Goal: Information Seeking & Learning: Check status

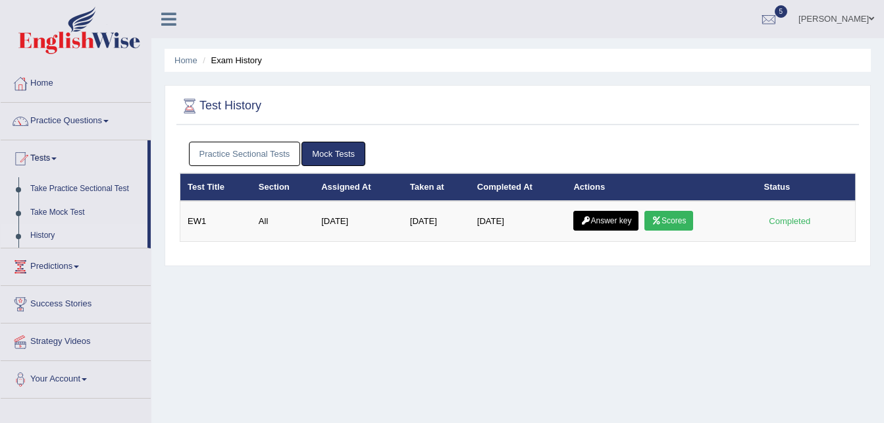
click at [278, 153] on link "Practice Sectional Tests" at bounding box center [245, 154] width 112 height 24
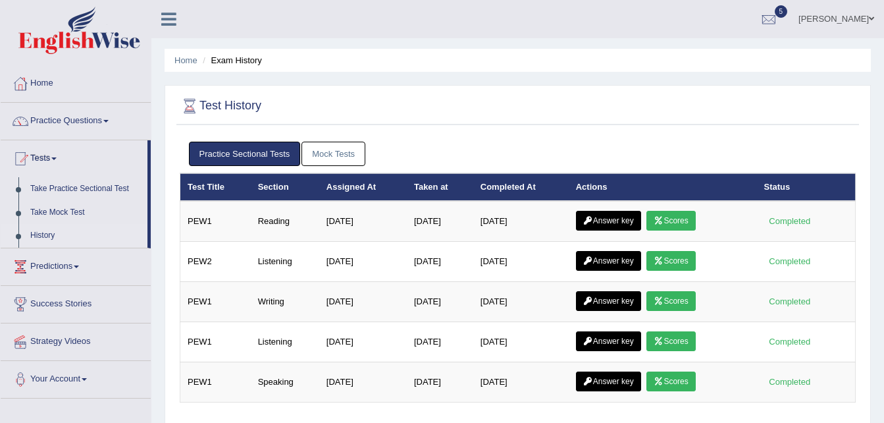
click at [338, 149] on link "Mock Tests" at bounding box center [334, 154] width 64 height 24
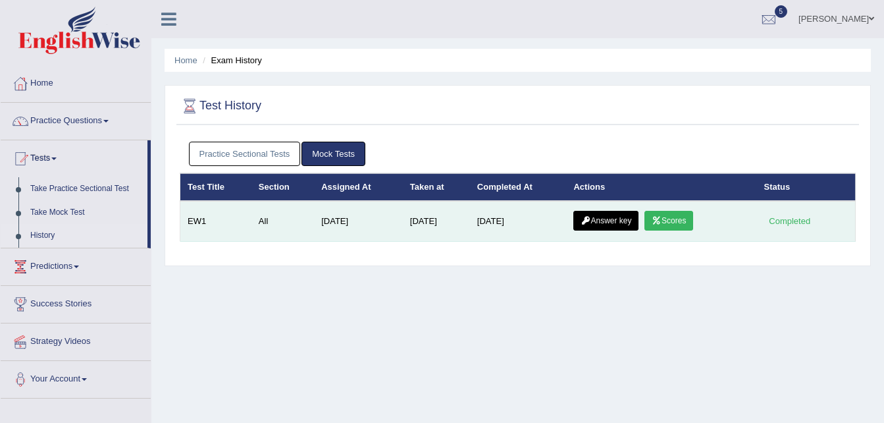
click at [664, 221] on link "Scores" at bounding box center [669, 221] width 49 height 20
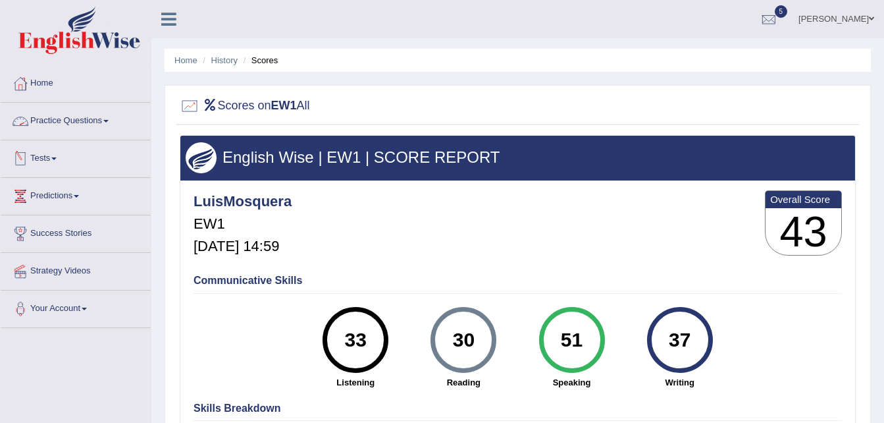
click at [55, 162] on link "Tests" at bounding box center [76, 156] width 150 height 33
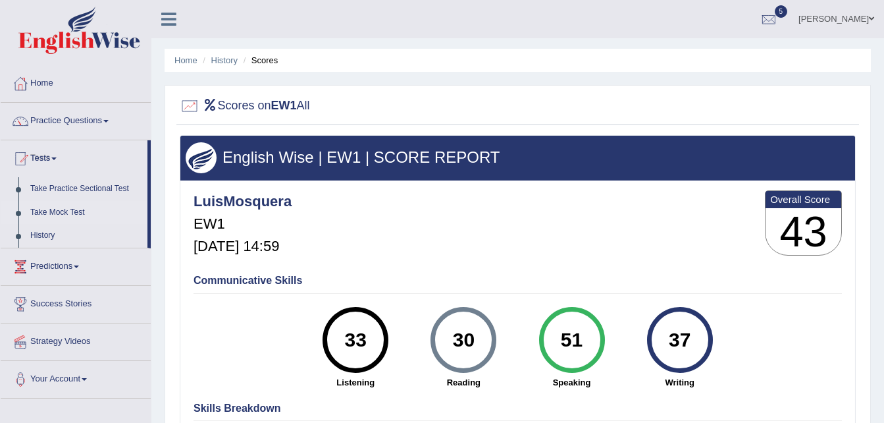
click at [64, 215] on link "Take Mock Test" at bounding box center [85, 213] width 123 height 24
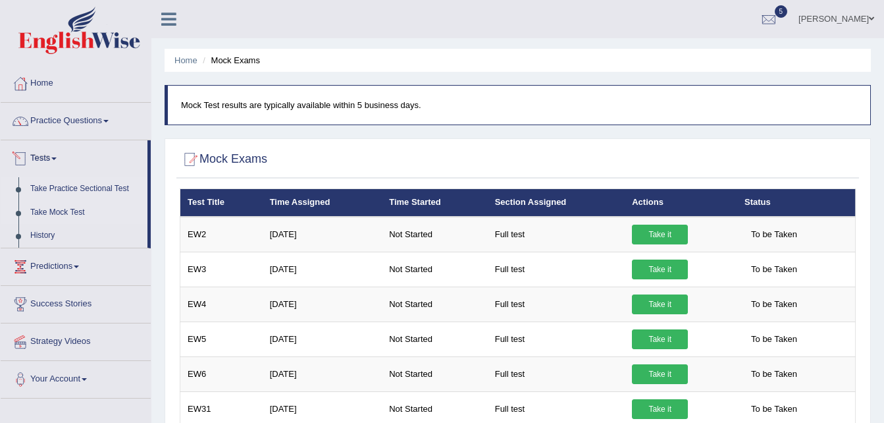
click at [63, 188] on link "Take Practice Sectional Test" at bounding box center [85, 189] width 123 height 24
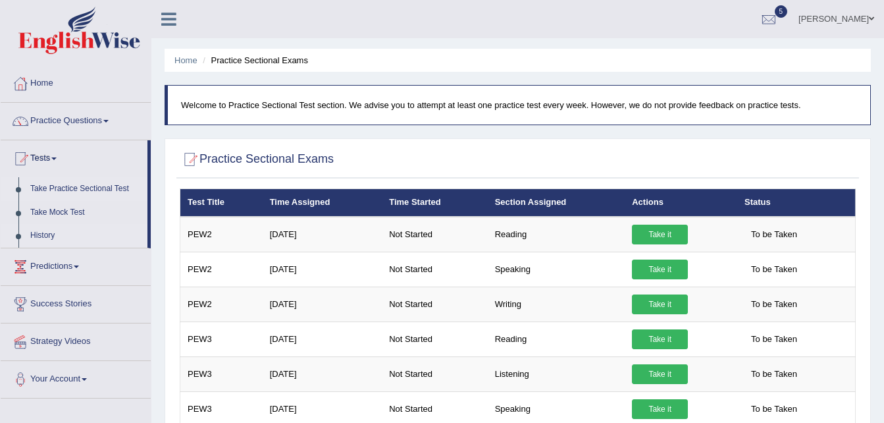
click at [54, 236] on link "History" at bounding box center [85, 236] width 123 height 24
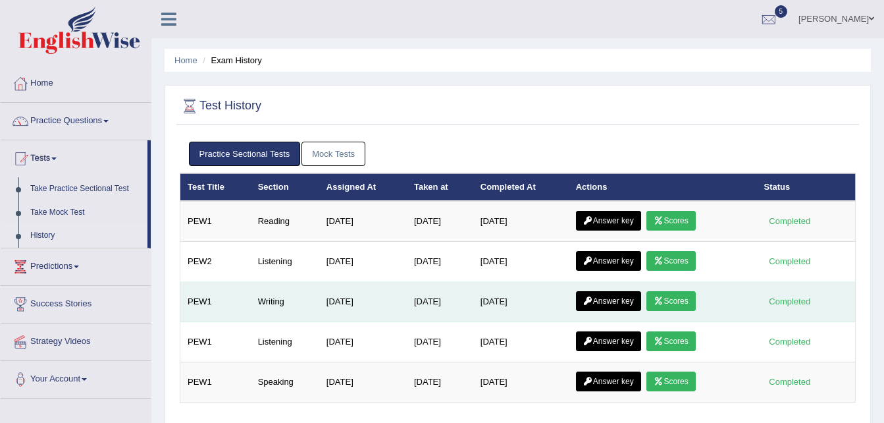
click at [674, 298] on link "Scores" at bounding box center [671, 301] width 49 height 20
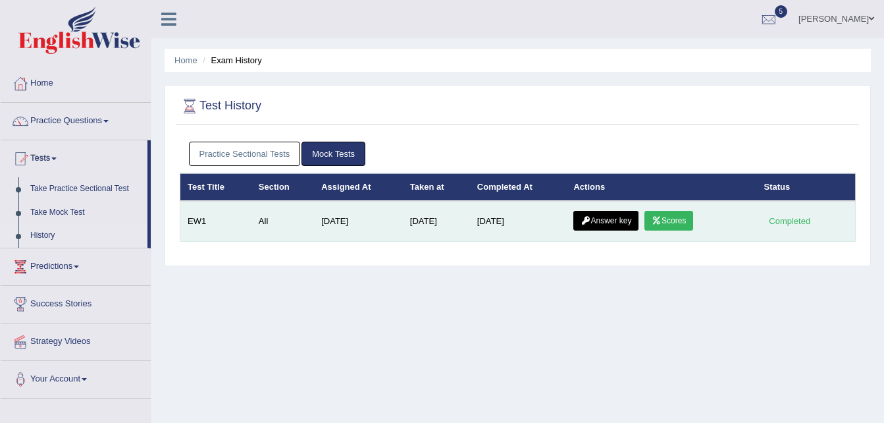
click at [594, 219] on link "Answer key" at bounding box center [605, 221] width 65 height 20
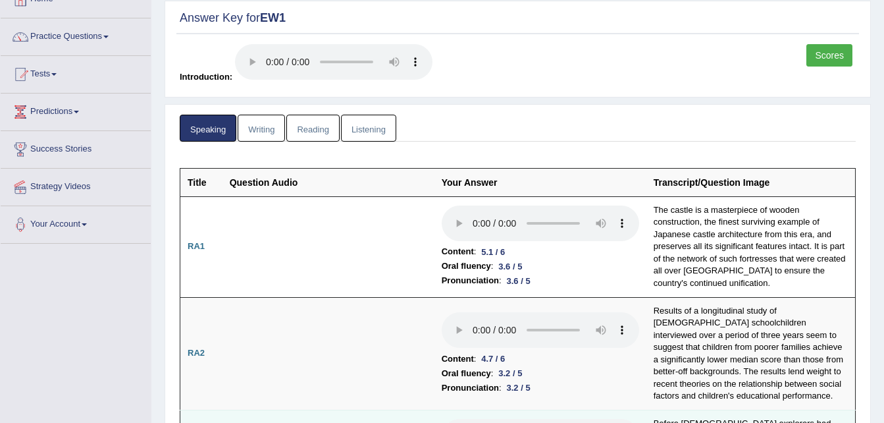
scroll to position [66, 0]
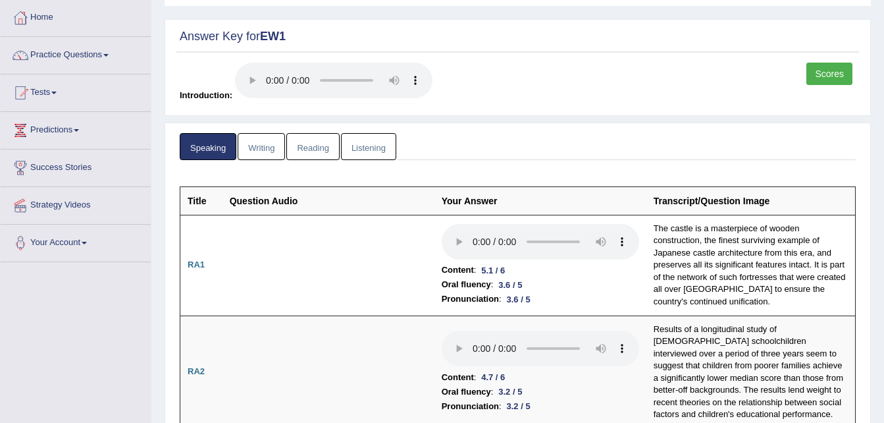
click at [272, 144] on link "Writing" at bounding box center [261, 146] width 47 height 27
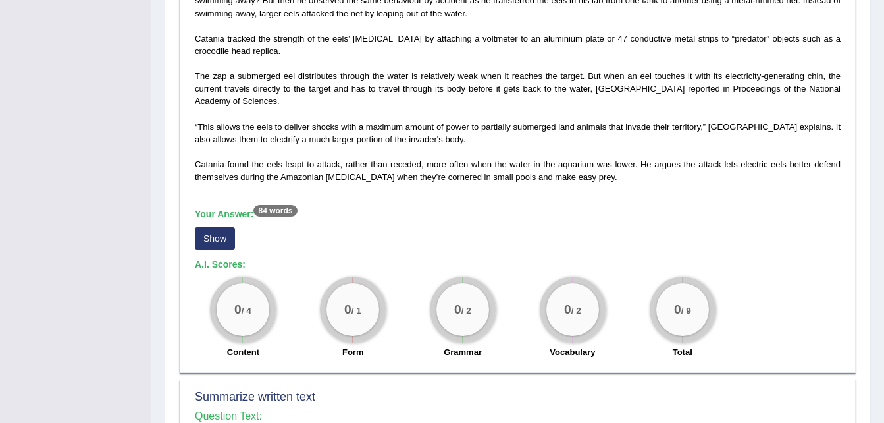
scroll to position [395, 0]
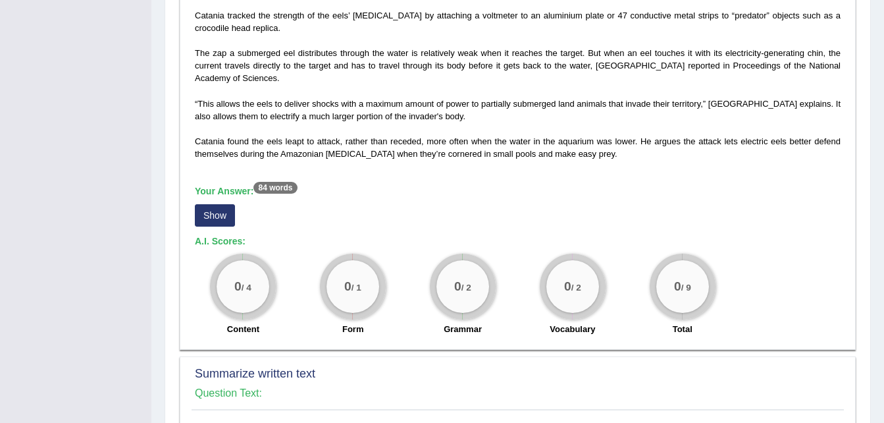
click at [226, 217] on button "Show" at bounding box center [215, 215] width 40 height 22
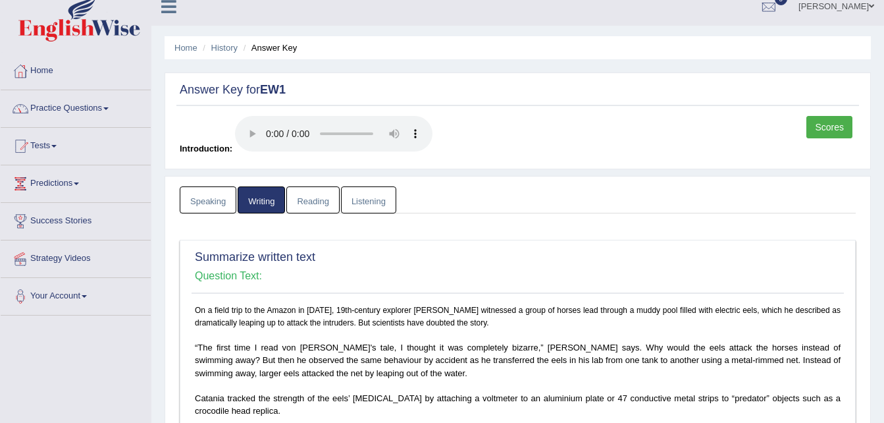
scroll to position [0, 0]
